Goal: Task Accomplishment & Management: Manage account settings

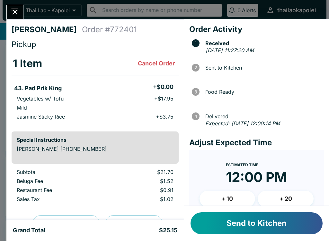
click at [235, 228] on button "Send to Kitchen" at bounding box center [257, 223] width 132 height 22
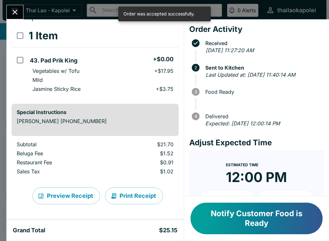
scroll to position [28, 0]
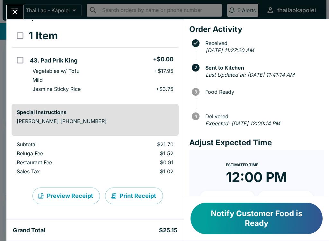
click at [42, 16] on div "[PERSON_NAME] Order # 772401 Pickup 1 Item 43. Pad Prik King + $0.00 Vegetables…" at bounding box center [164, 120] width 329 height 241
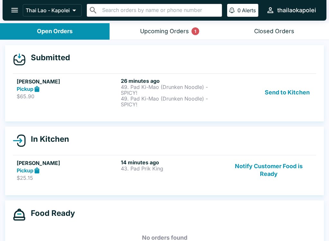
click at [22, 6] on button "open drawer" at bounding box center [14, 10] width 16 height 16
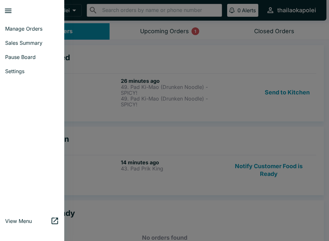
click at [262, 124] on div at bounding box center [164, 120] width 329 height 241
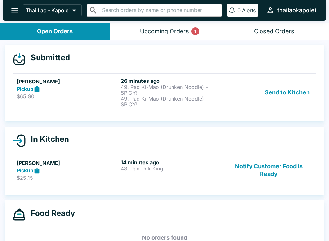
click at [174, 38] on button "Upcoming Orders 1" at bounding box center [165, 31] width 110 height 16
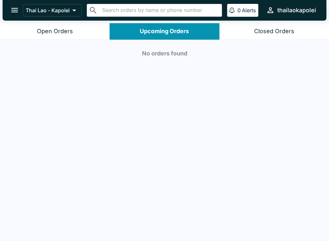
click at [69, 31] on div "Open Orders" at bounding box center [55, 31] width 36 height 7
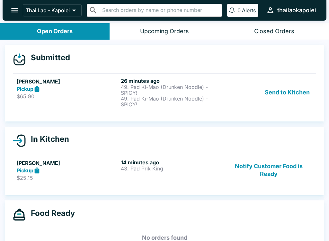
click at [201, 96] on p "49. Pad Ki-Mao (Drunken Noodle) - SPICY!" at bounding box center [172, 102] width 102 height 12
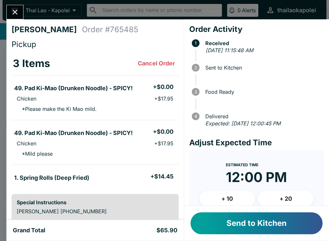
click at [12, 15] on icon "Close" at bounding box center [15, 12] width 9 height 9
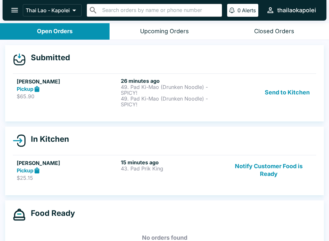
click at [224, 169] on div "[PERSON_NAME] Pickup $25.15 15 minutes ago 43. Pad Prik King Notify Customer Fo…" at bounding box center [165, 170] width 296 height 22
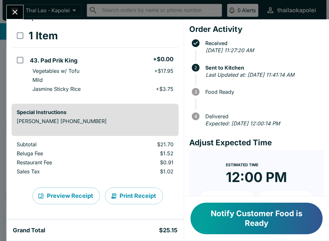
scroll to position [28, 0]
click at [129, 77] on li "Mild" at bounding box center [102, 79] width 151 height 9
checkbox input "true"
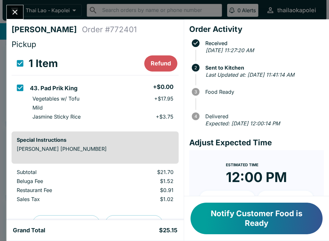
scroll to position [0, 0]
click at [164, 63] on button "Refund" at bounding box center [160, 63] width 33 height 16
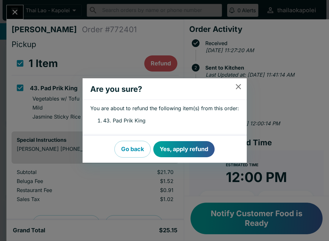
click at [183, 147] on button "Yes, apply refund" at bounding box center [183, 149] width 61 height 16
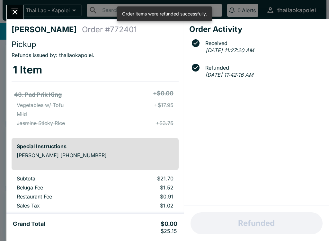
click at [16, 8] on icon "Close" at bounding box center [15, 12] width 9 height 9
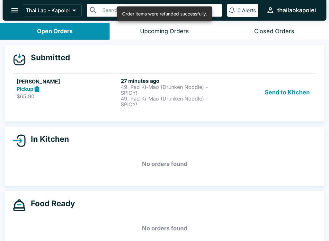
click at [12, 6] on icon "open drawer" at bounding box center [14, 10] width 9 height 9
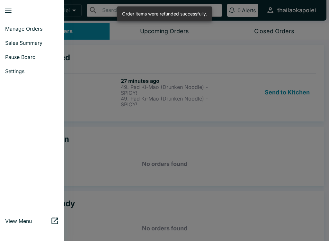
click at [33, 56] on span "Pause Board" at bounding box center [32, 57] width 54 height 6
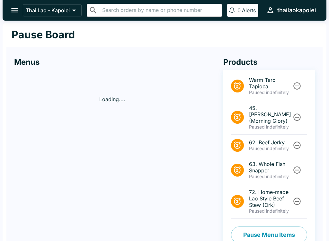
click at [273, 226] on button "Pause Menu Items" at bounding box center [269, 234] width 76 height 17
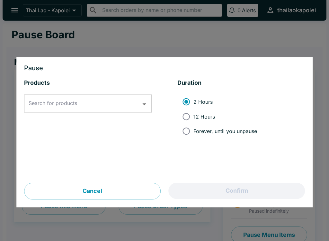
click at [82, 95] on div "Search for products" at bounding box center [88, 104] width 128 height 18
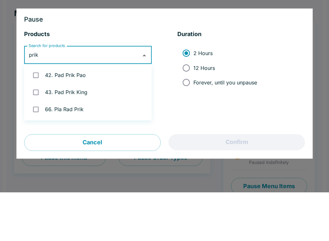
type input "prik"
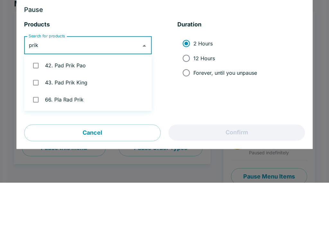
click at [115, 132] on li "43. Pad Prik King" at bounding box center [88, 140] width 128 height 17
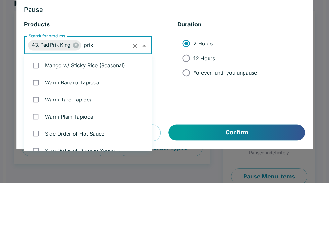
checkbox input "true"
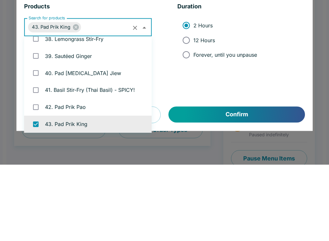
click at [191, 124] on input "Forever, until you unpause" at bounding box center [186, 131] width 14 height 14
radio input "true"
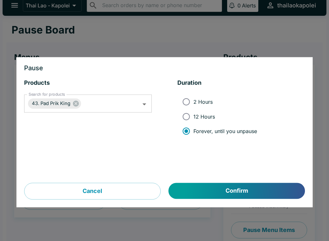
click at [230, 190] on button "Confirm" at bounding box center [237, 191] width 136 height 16
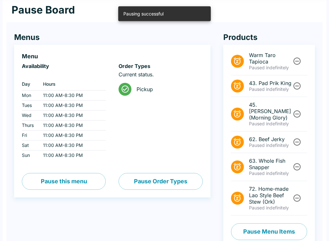
scroll to position [25, 0]
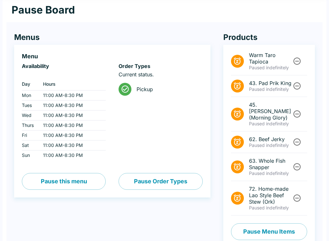
click at [297, 194] on icon "Unpause" at bounding box center [297, 197] width 7 height 7
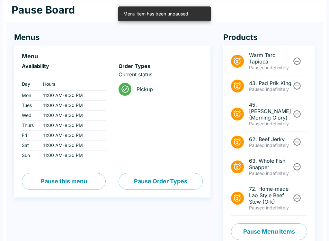
scroll to position [0, 0]
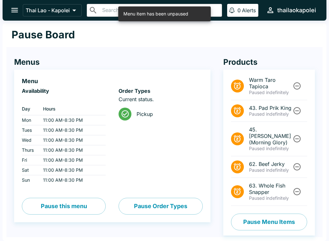
click at [11, 8] on icon "open drawer" at bounding box center [14, 10] width 9 height 9
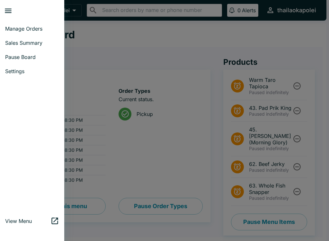
click at [35, 26] on span "Manage Orders" at bounding box center [32, 28] width 54 height 6
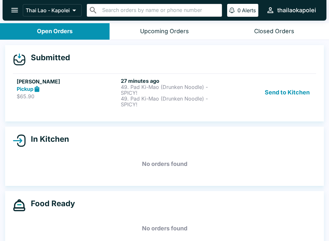
click at [211, 103] on p "49. Pad Ki-Mao (Drunken Noodle) - SPICY!" at bounding box center [172, 102] width 102 height 12
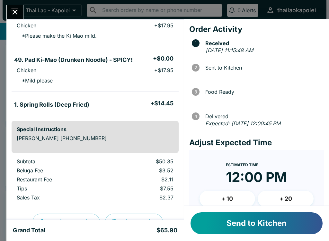
scroll to position [74, 0]
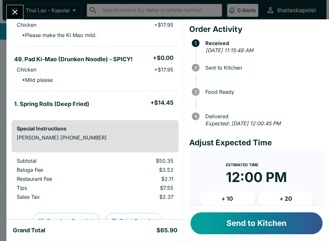
click at [276, 225] on button "Send to Kitchen" at bounding box center [257, 223] width 132 height 22
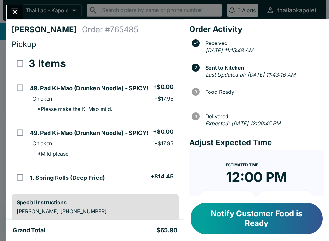
scroll to position [0, 0]
click at [18, 10] on icon "Close" at bounding box center [15, 12] width 9 height 9
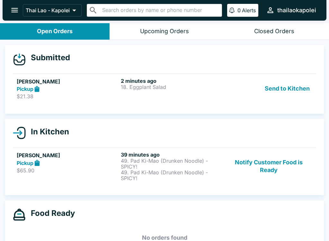
click at [193, 98] on div "2 minutes ago 18. Eggplant Salad" at bounding box center [172, 89] width 102 height 22
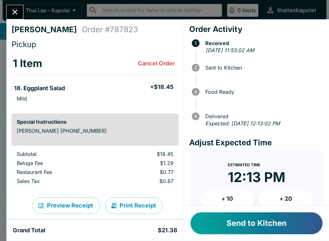
click at [263, 225] on button "Send to Kitchen" at bounding box center [257, 223] width 132 height 22
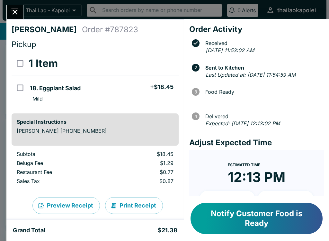
click at [21, 4] on div "[PERSON_NAME] Order # 787823 Pickup 1 Item 18. Eggplant Salad + $18.45 Mild Spe…" at bounding box center [164, 120] width 329 height 241
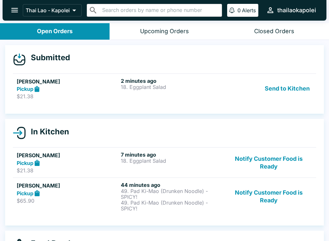
click at [197, 90] on div "2 minutes ago 18. Eggplant Salad" at bounding box center [172, 89] width 102 height 22
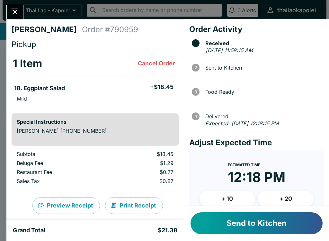
click at [14, 17] on button "Close" at bounding box center [15, 12] width 16 height 14
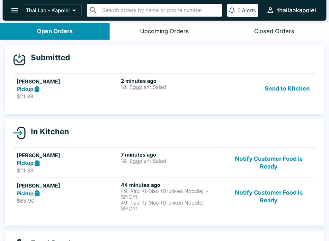
click at [181, 83] on h6 "2 minutes ago" at bounding box center [172, 81] width 102 height 6
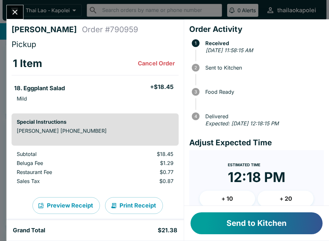
click at [249, 228] on button "Send to Kitchen" at bounding box center [257, 223] width 132 height 22
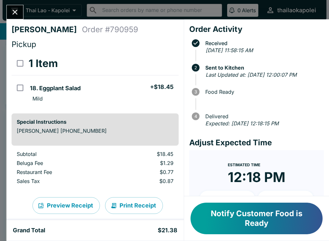
click at [18, 18] on button "Close" at bounding box center [15, 12] width 16 height 14
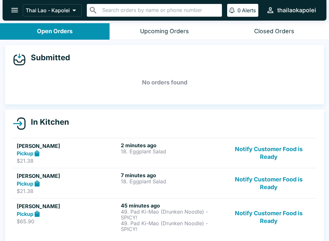
click at [17, 17] on button "open drawer" at bounding box center [14, 10] width 16 height 16
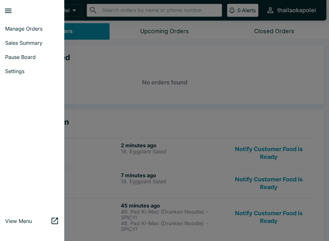
click at [182, 171] on div at bounding box center [164, 120] width 329 height 241
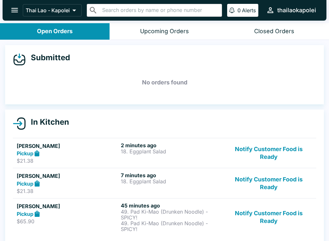
click at [275, 216] on button "Notify Customer Food is Ready" at bounding box center [269, 217] width 87 height 30
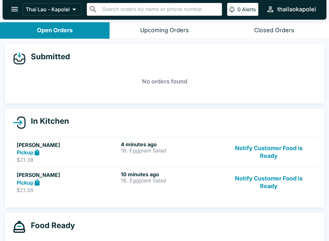
click at [194, 152] on p "18. Eggplant Salad" at bounding box center [172, 150] width 102 height 6
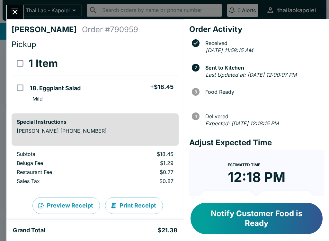
click at [15, 11] on icon "Close" at bounding box center [15, 12] width 9 height 9
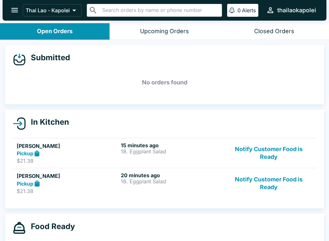
click at [217, 148] on p "18. Eggplant Salad" at bounding box center [172, 151] width 102 height 6
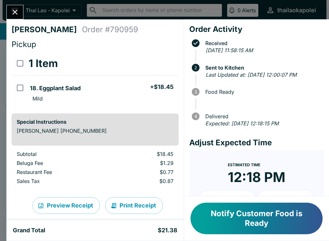
click at [15, 7] on button "Close" at bounding box center [15, 12] width 16 height 14
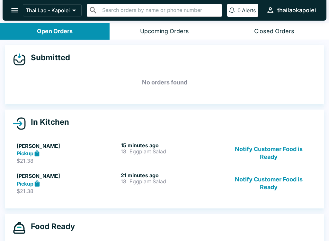
click at [162, 154] on div "15 minutes ago 18. Eggplant Salad" at bounding box center [172, 153] width 102 height 22
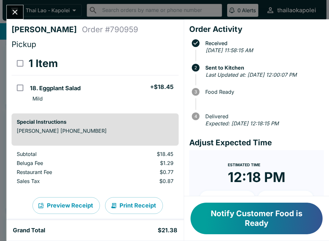
click at [16, 17] on button "Close" at bounding box center [15, 12] width 16 height 14
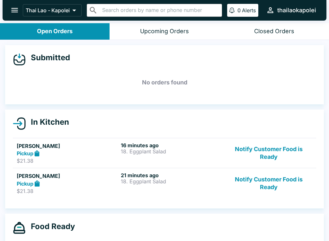
click at [234, 156] on button "Notify Customer Food is Ready" at bounding box center [269, 153] width 87 height 22
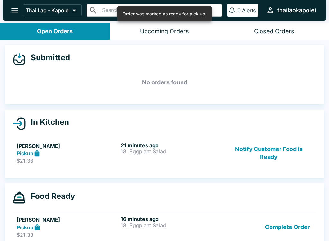
click at [225, 159] on div "[PERSON_NAME] Pickup $21.38 21 minutes ago 18. Eggplant Salad Notify Customer F…" at bounding box center [165, 153] width 296 height 22
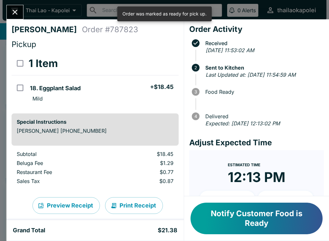
click at [137, 87] on li "18. Eggplant Salad + $18.45" at bounding box center [102, 87] width 151 height 14
checkbox input "true"
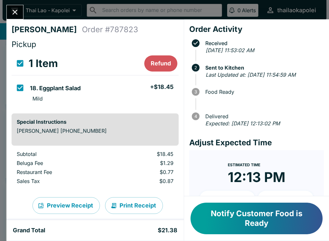
click at [16, 9] on icon "Close" at bounding box center [15, 12] width 9 height 9
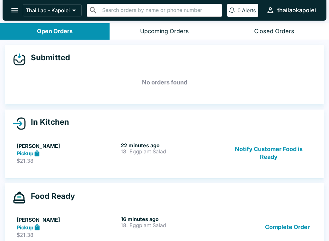
click at [179, 159] on div "22 minutes ago 18. Eggplant Salad" at bounding box center [172, 153] width 102 height 22
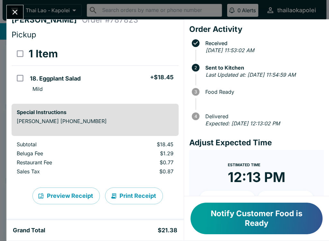
scroll to position [10, 0]
click at [15, 5] on button "Close" at bounding box center [15, 12] width 16 height 14
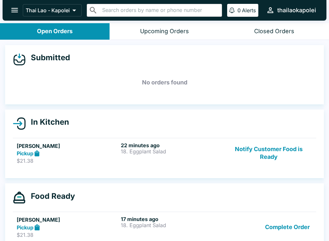
click at [81, 151] on div "Pickup" at bounding box center [68, 153] width 102 height 7
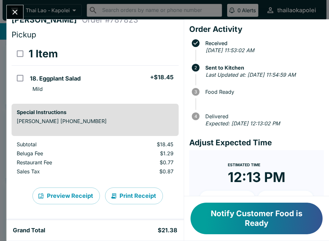
scroll to position [10, 0]
click at [13, 11] on icon "Close" at bounding box center [15, 12] width 9 height 9
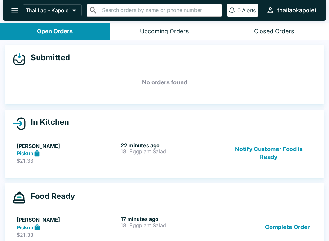
click at [83, 152] on div "Pickup" at bounding box center [68, 153] width 102 height 7
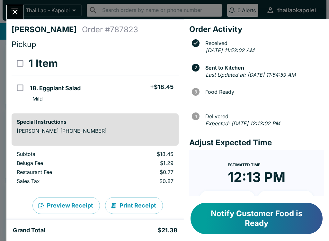
click at [20, 14] on button "Close" at bounding box center [15, 12] width 16 height 14
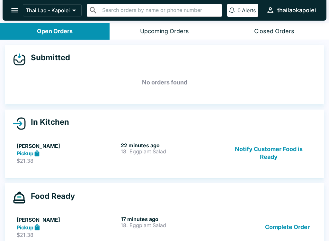
click at [216, 154] on div "22 minutes ago 18. Eggplant Salad" at bounding box center [172, 153] width 102 height 22
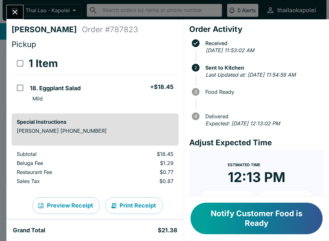
click at [136, 95] on li "Mild" at bounding box center [102, 98] width 151 height 9
checkbox input "true"
click at [164, 61] on button "Refund" at bounding box center [160, 63] width 33 height 16
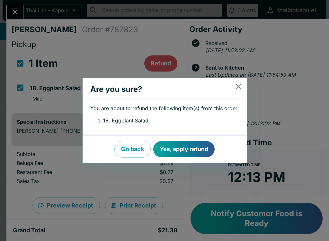
click at [198, 147] on button "Yes, apply refund" at bounding box center [183, 149] width 61 height 16
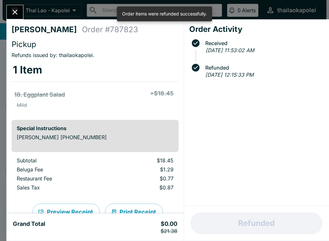
click at [15, 6] on button "Close" at bounding box center [15, 12] width 16 height 14
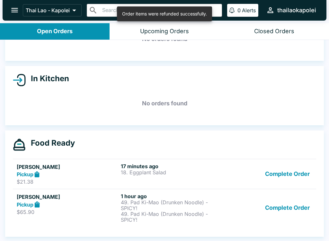
scroll to position [43, 0]
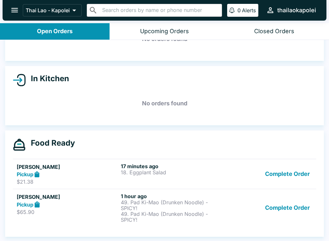
click at [214, 172] on p "18. Eggplant Salad" at bounding box center [172, 172] width 102 height 6
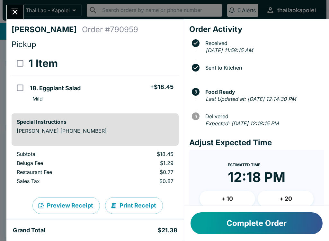
click at [17, 3] on div "[PERSON_NAME] Order # 790959 Pickup 1 Item 18. Eggplant Salad + $18.45 Mild Spe…" at bounding box center [164, 120] width 329 height 241
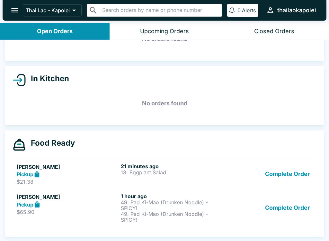
scroll to position [1, 0]
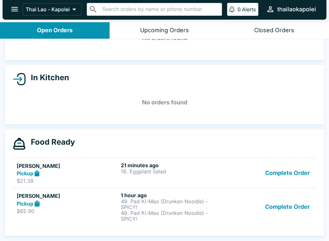
click at [280, 207] on button "Complete Order" at bounding box center [288, 207] width 50 height 30
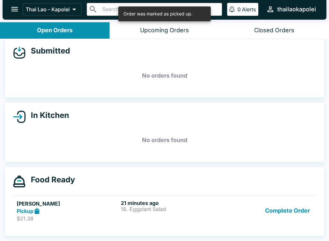
scroll to position [6, 0]
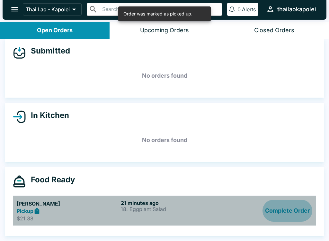
click at [290, 207] on button "Complete Order" at bounding box center [288, 210] width 50 height 22
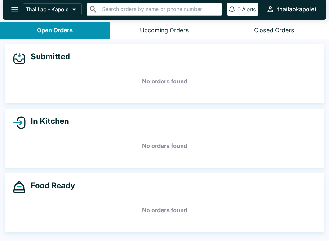
click at [16, 13] on icon "open drawer" at bounding box center [14, 9] width 9 height 9
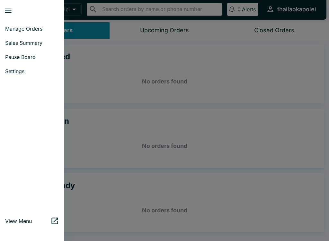
click at [14, 56] on span "Pause Board" at bounding box center [32, 57] width 54 height 6
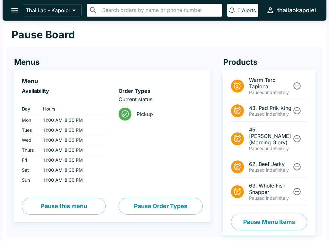
click at [146, 6] on input "text" at bounding box center [159, 10] width 119 height 9
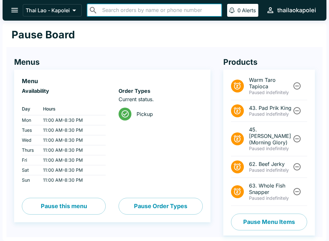
click at [296, 35] on div "Pause Board" at bounding box center [164, 35] width 317 height 24
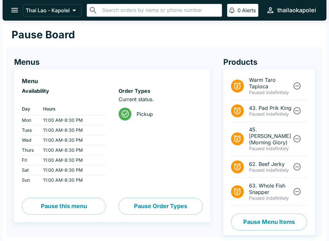
click at [284, 216] on button "Pause Menu Items" at bounding box center [269, 221] width 76 height 17
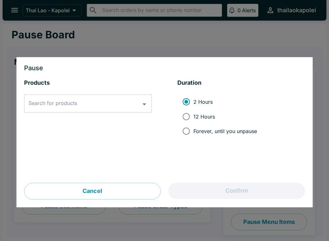
click at [51, 102] on div "Search for products Search for products" at bounding box center [88, 104] width 128 height 18
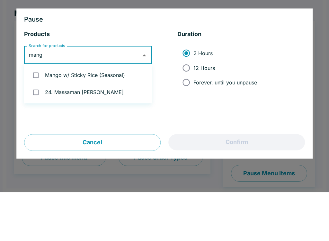
type input "mango"
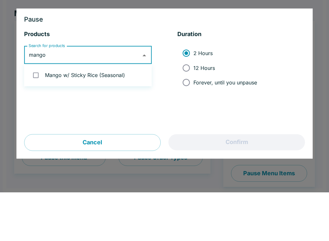
click at [126, 115] on li "Mango w/ Sticky Rice (Seasonal)" at bounding box center [88, 123] width 128 height 17
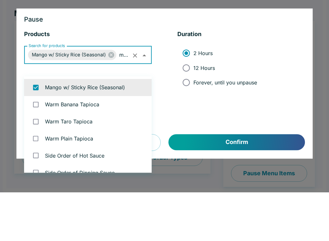
checkbox input "true"
click at [187, 124] on input "Forever, until you unpause" at bounding box center [186, 131] width 14 height 14
radio input "true"
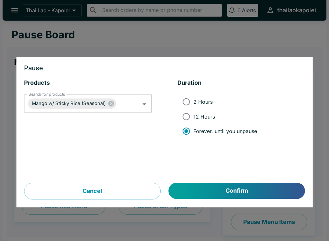
click at [257, 187] on button "Confirm" at bounding box center [237, 191] width 136 height 16
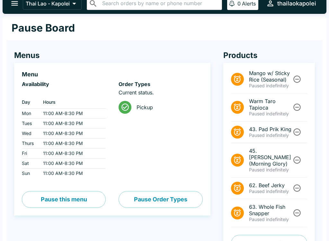
scroll to position [20, 0]
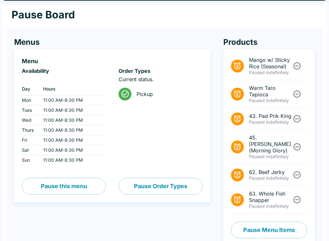
click at [280, 226] on button "Pause Menu Items" at bounding box center [269, 229] width 76 height 17
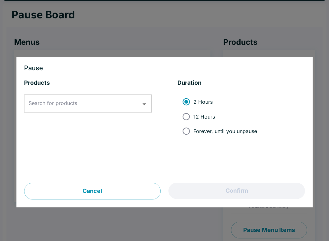
click at [119, 102] on input "Search for products" at bounding box center [83, 103] width 112 height 12
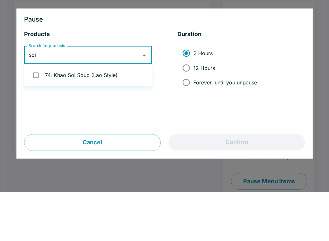
type input "soi"
click at [127, 115] on li "74. Khao Soi Soup (Lao Style)" at bounding box center [88, 123] width 128 height 17
checkbox input "true"
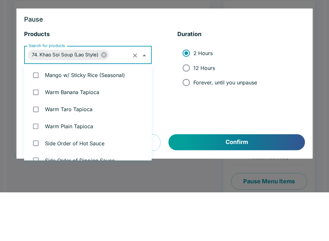
scroll to position [1368, 0]
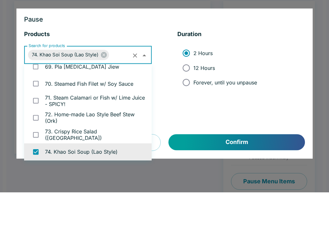
click at [189, 124] on input "Forever, until you unpause" at bounding box center [186, 131] width 14 height 14
radio input "true"
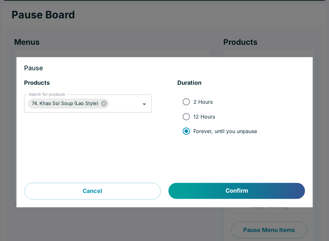
click at [252, 193] on button "Confirm" at bounding box center [237, 191] width 136 height 16
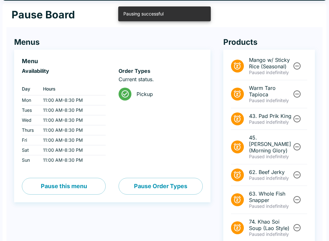
scroll to position [0, 0]
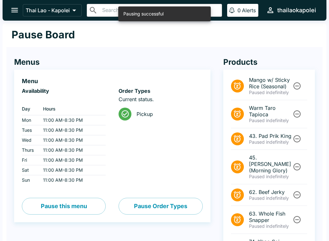
click at [14, 10] on icon "open drawer" at bounding box center [14, 10] width 9 height 9
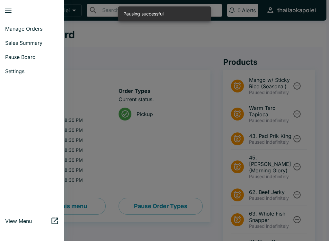
click at [49, 29] on span "Manage Orders" at bounding box center [32, 28] width 54 height 6
